Goal: Task Accomplishment & Management: Manage account settings

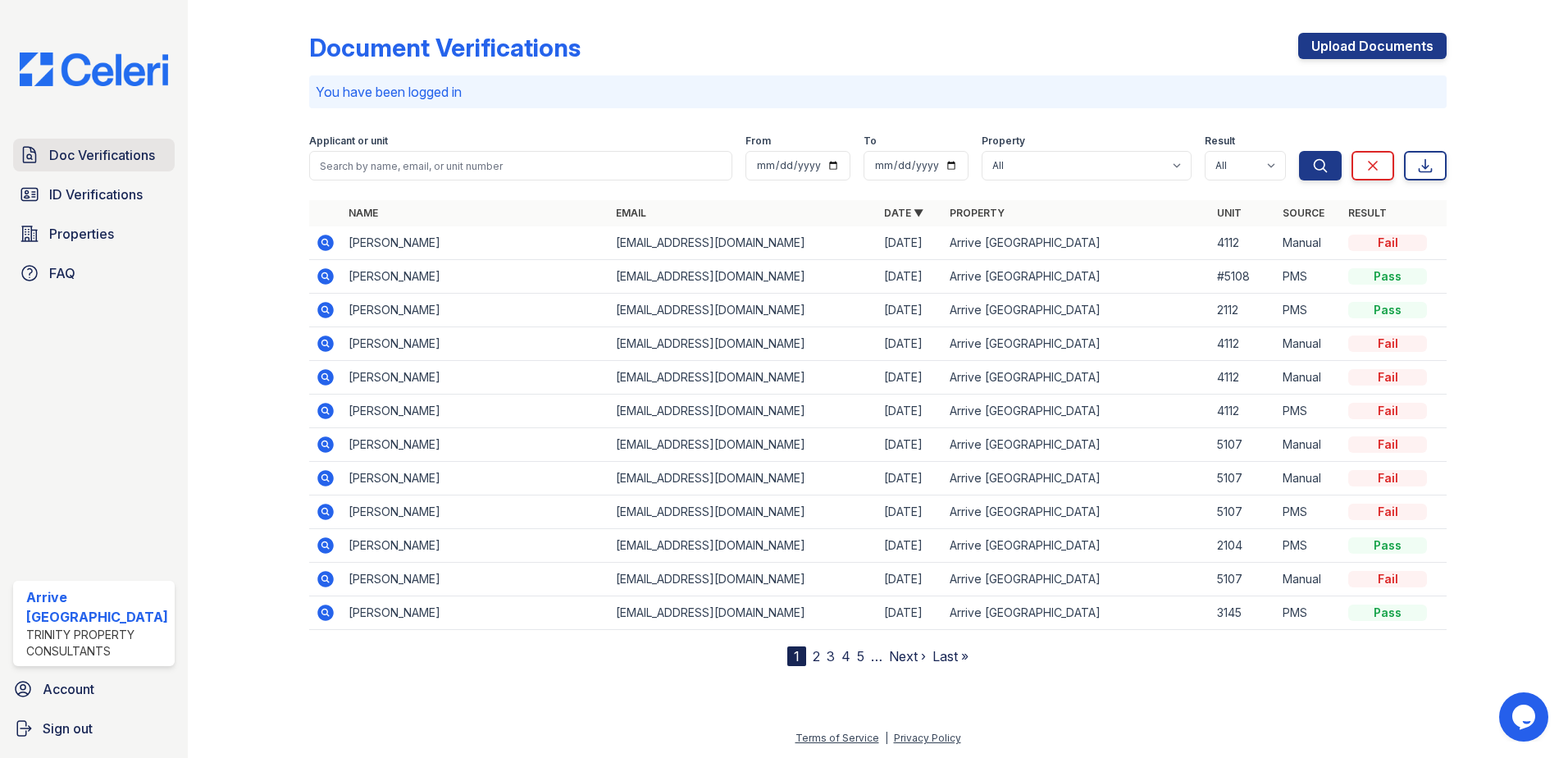
click at [90, 162] on span "Doc Verifications" at bounding box center [101, 155] width 106 height 20
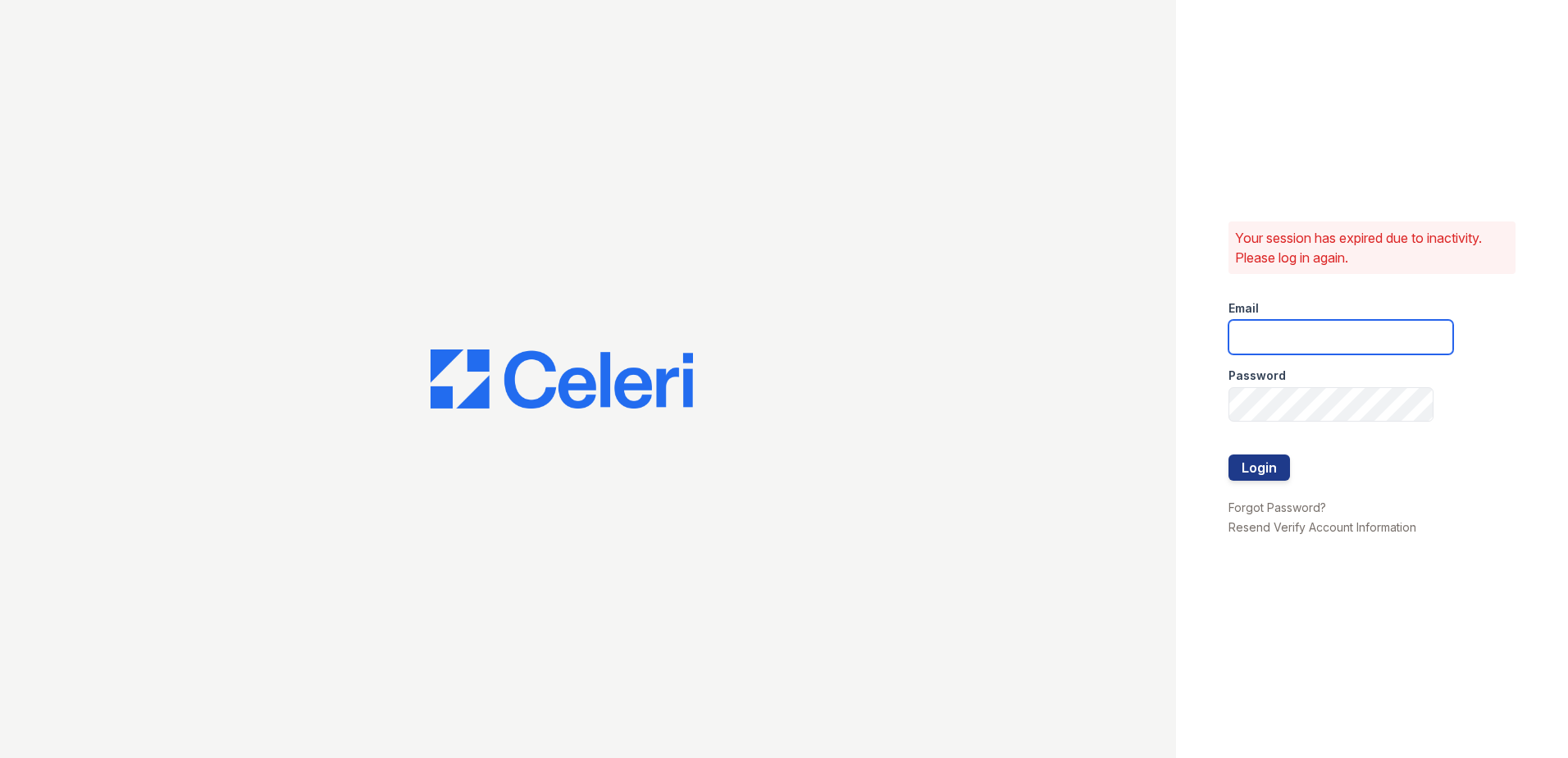
type input "arrivewestend@trinity-pm.com"
click at [1243, 466] on button "Login" at bounding box center [1258, 466] width 61 height 26
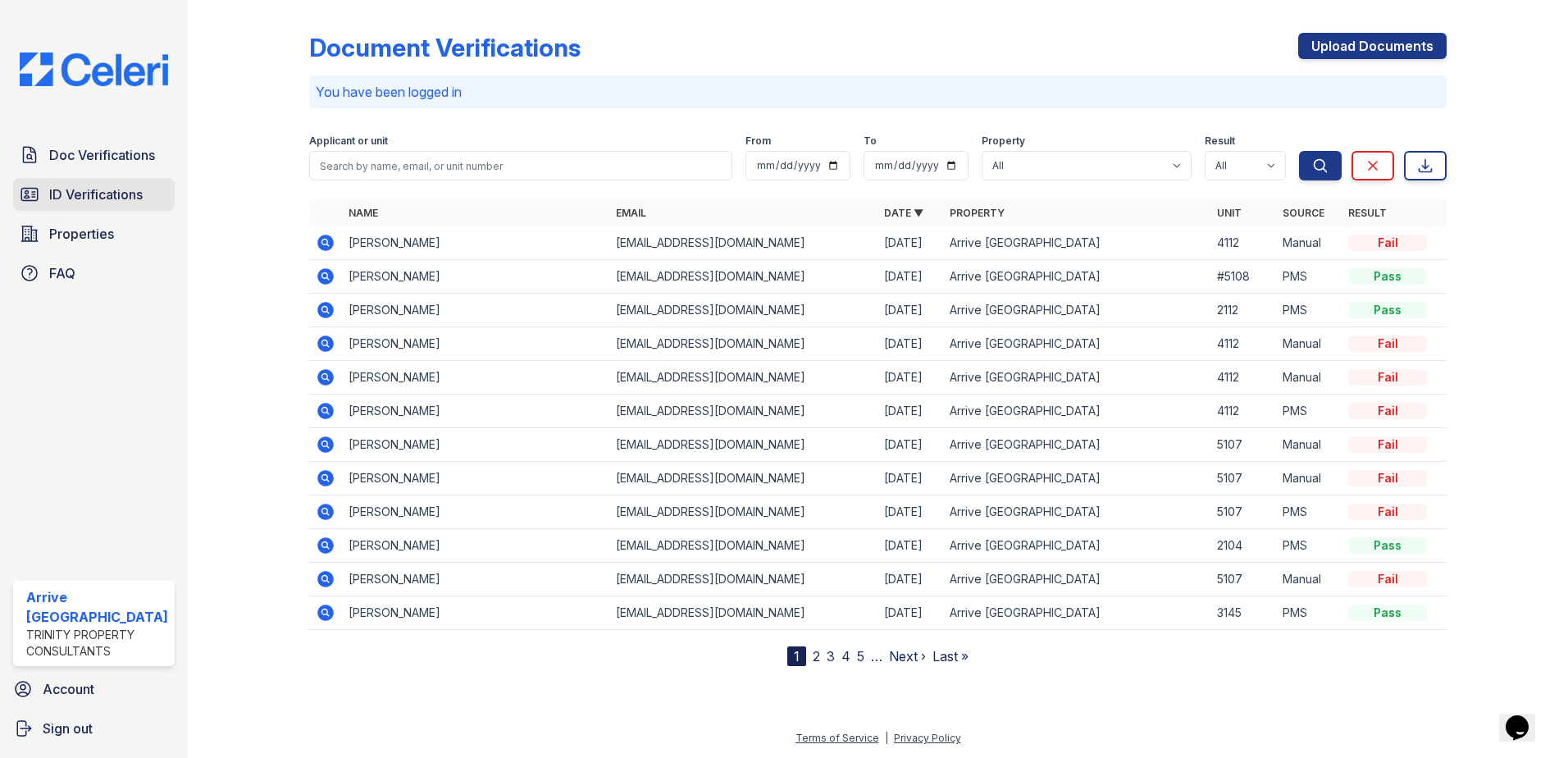
click at [80, 193] on span "ID Verifications" at bounding box center [96, 194] width 94 height 20
